Goal: Obtain resource: Download file/media

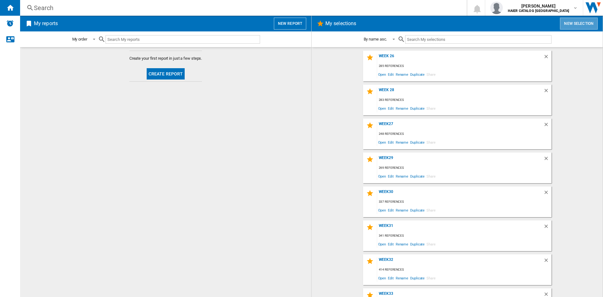
click at [574, 27] on button "New selection" at bounding box center [579, 24] width 38 height 12
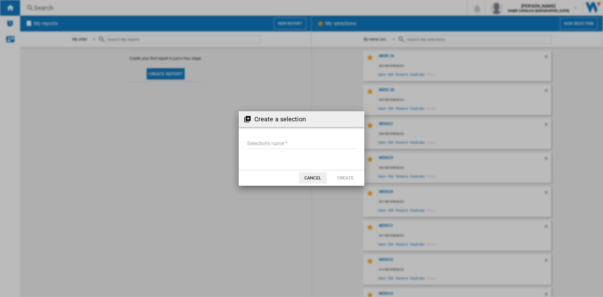
click at [282, 143] on input "Selection's name'" at bounding box center [301, 143] width 109 height 9
type input "******"
click at [344, 175] on button "Create" at bounding box center [346, 177] width 28 height 11
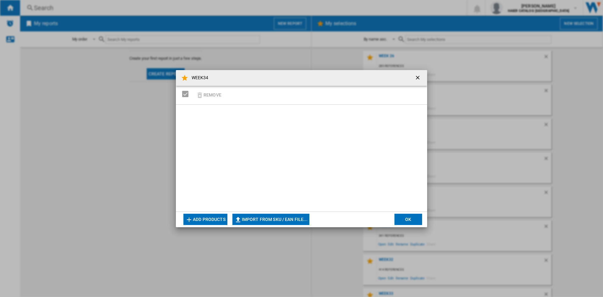
click at [261, 219] on button "Import from SKU / EAN file..." at bounding box center [271, 219] width 77 height 11
click at [272, 125] on div at bounding box center [301, 158] width 251 height 107
click at [275, 221] on button "Import from SKU / EAN file..." at bounding box center [271, 219] width 77 height 11
type input "**********"
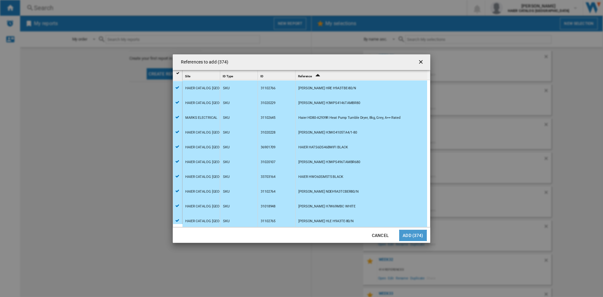
click at [421, 235] on button "Add (374)" at bounding box center [413, 235] width 28 height 11
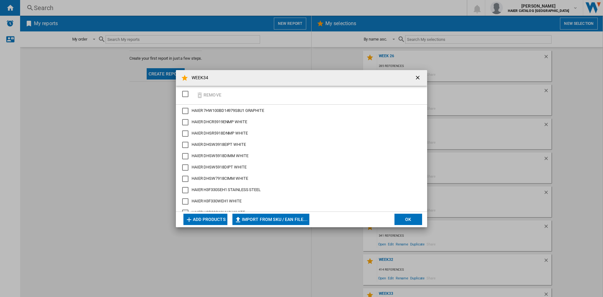
click at [409, 222] on button "OK" at bounding box center [409, 219] width 28 height 11
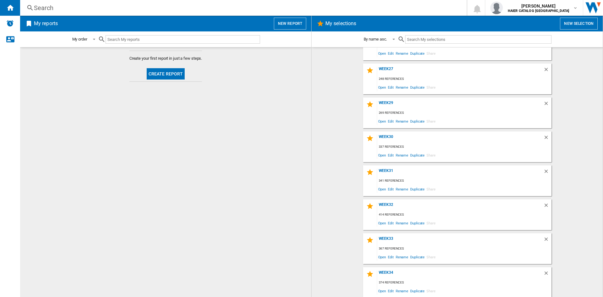
scroll to position [56, 0]
click at [379, 292] on span "Open" at bounding box center [382, 290] width 10 height 8
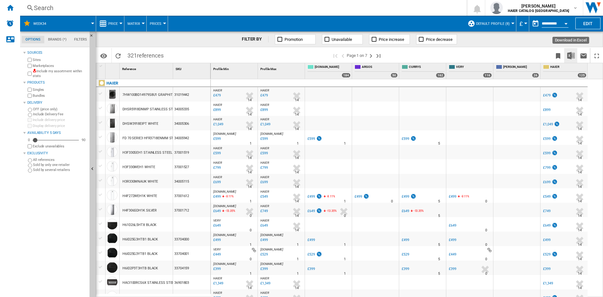
click at [575, 57] on button "Download in Excel" at bounding box center [571, 55] width 13 height 15
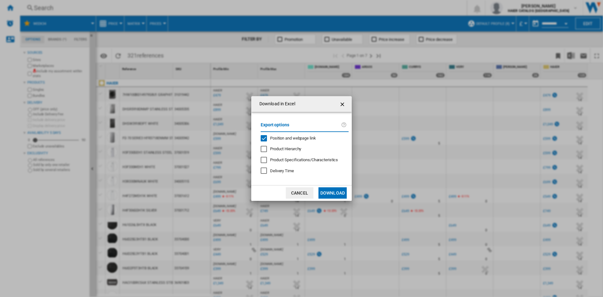
click at [341, 191] on button "Download" at bounding box center [333, 192] width 28 height 11
